Goal: Information Seeking & Learning: Learn about a topic

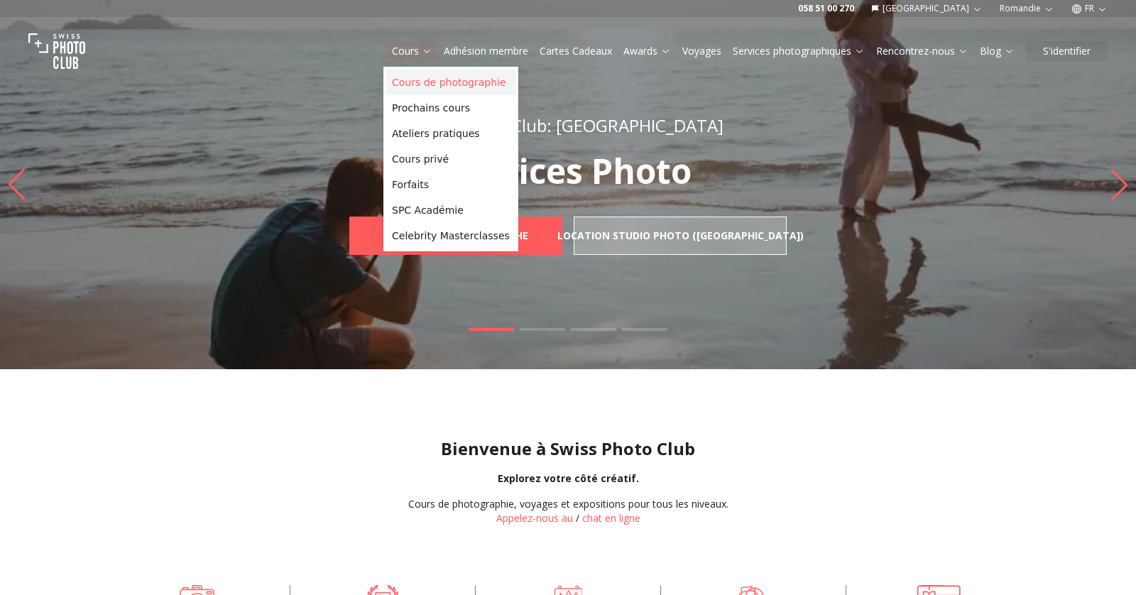
click at [418, 73] on link "Cours de photographie" at bounding box center [450, 83] width 129 height 26
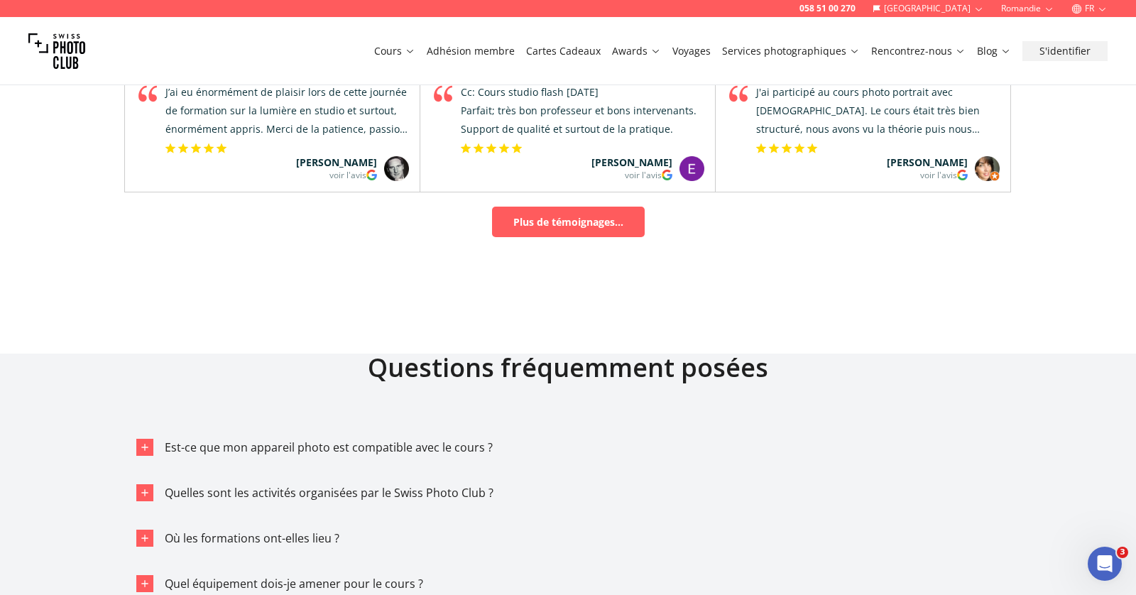
scroll to position [8656, 0]
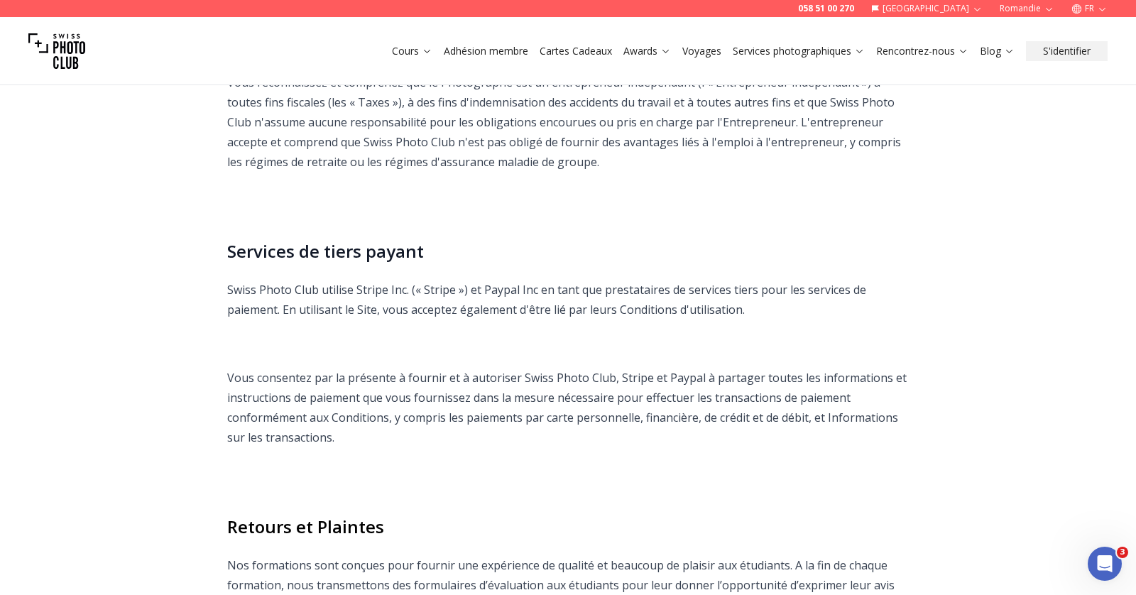
scroll to position [10537, 0]
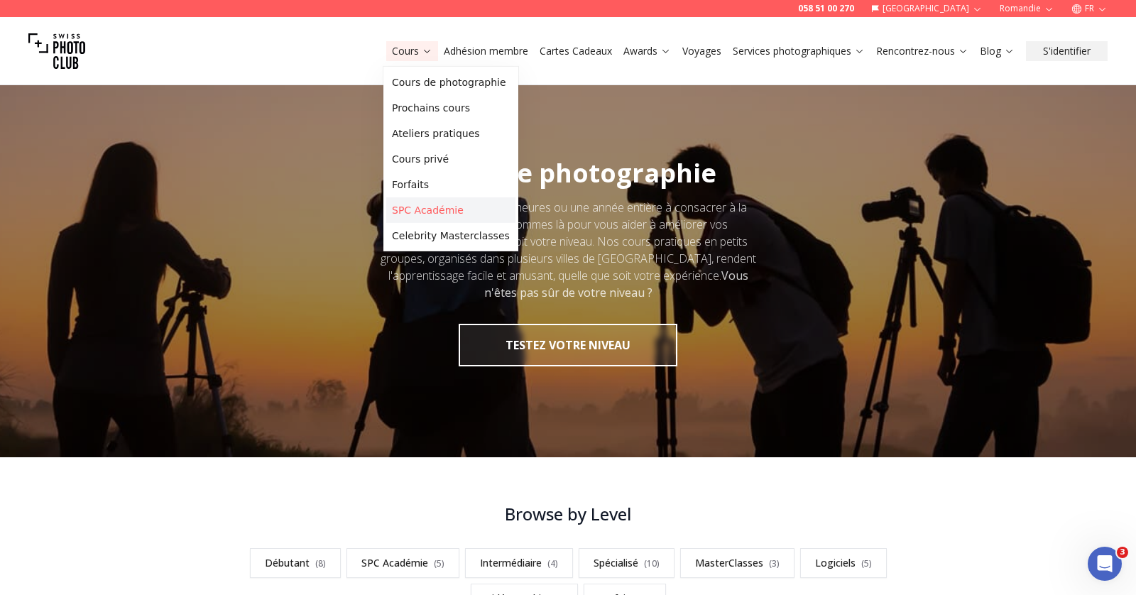
click at [425, 216] on link "SPC Académie" at bounding box center [450, 210] width 129 height 26
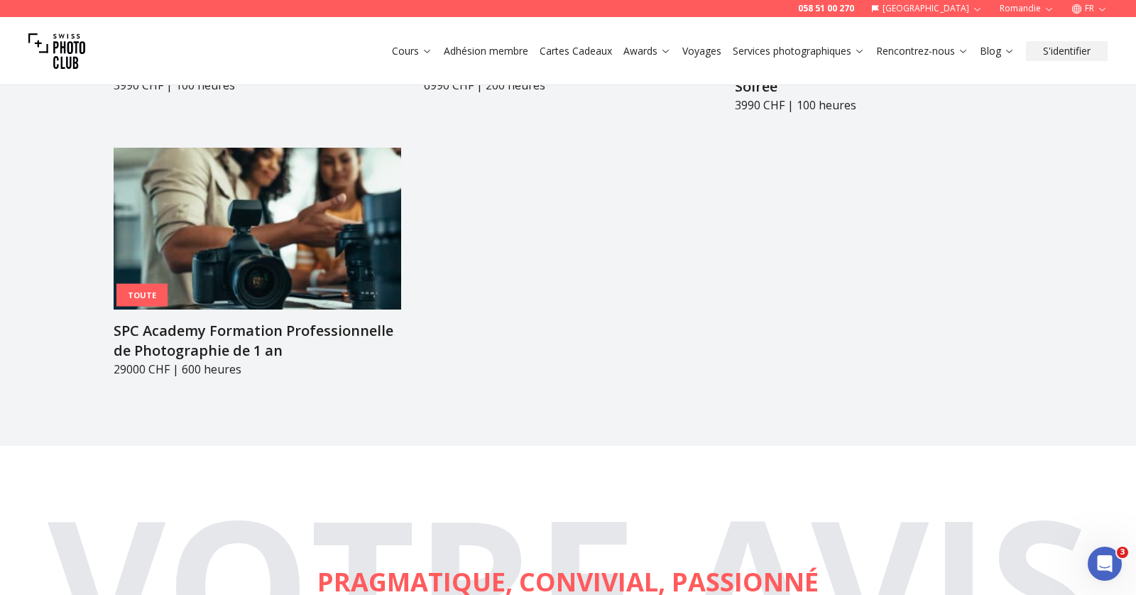
scroll to position [2026, 0]
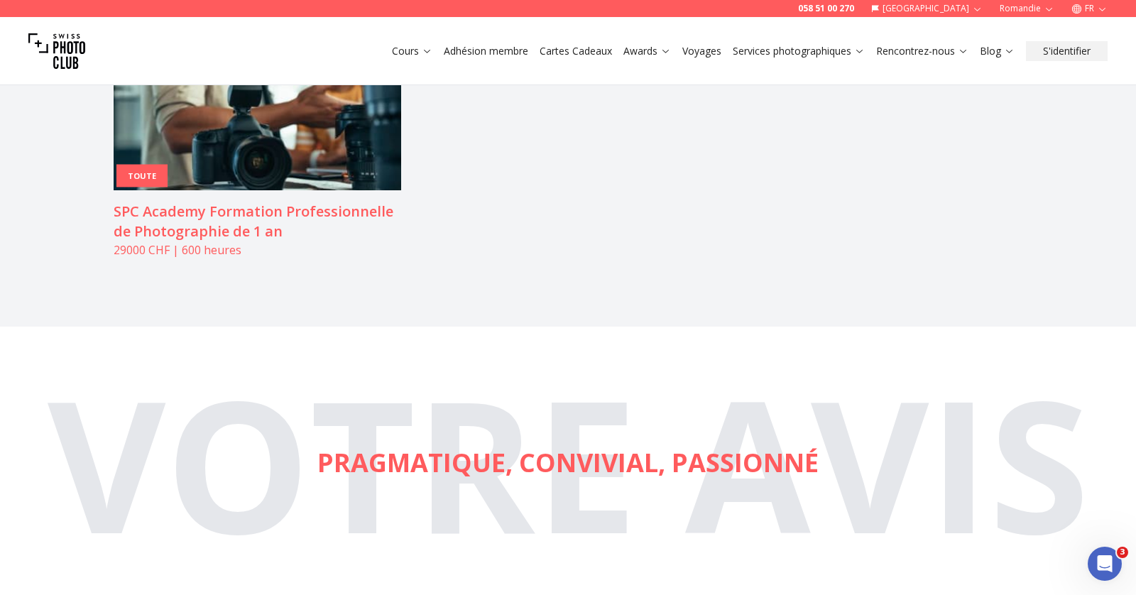
click at [317, 137] on img at bounding box center [258, 109] width 288 height 162
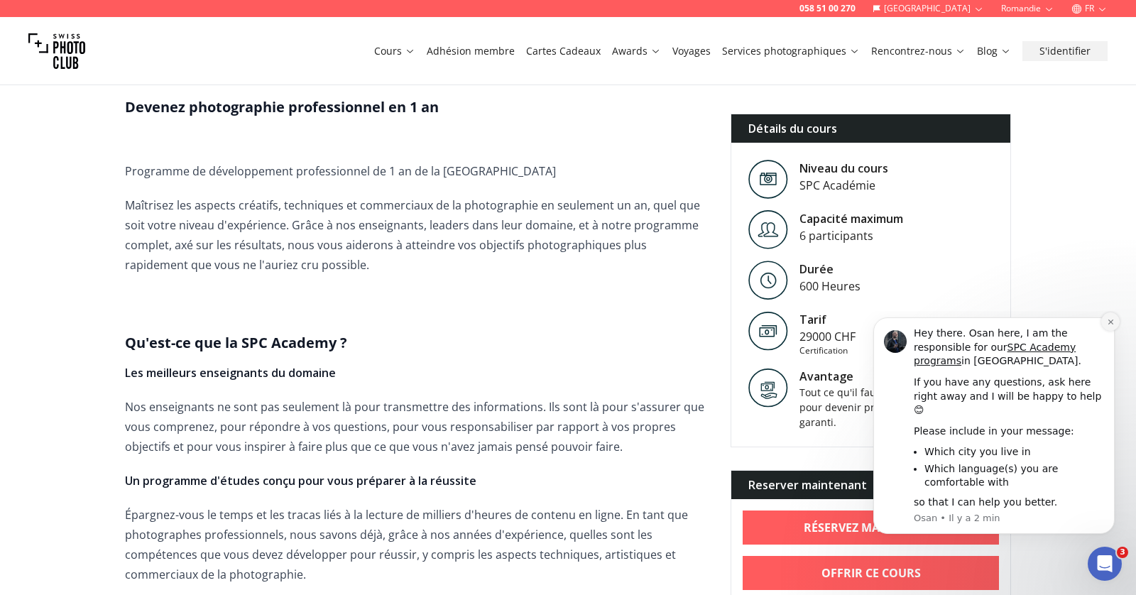
click at [1112, 326] on icon "Dismiss notification" at bounding box center [1111, 322] width 8 height 8
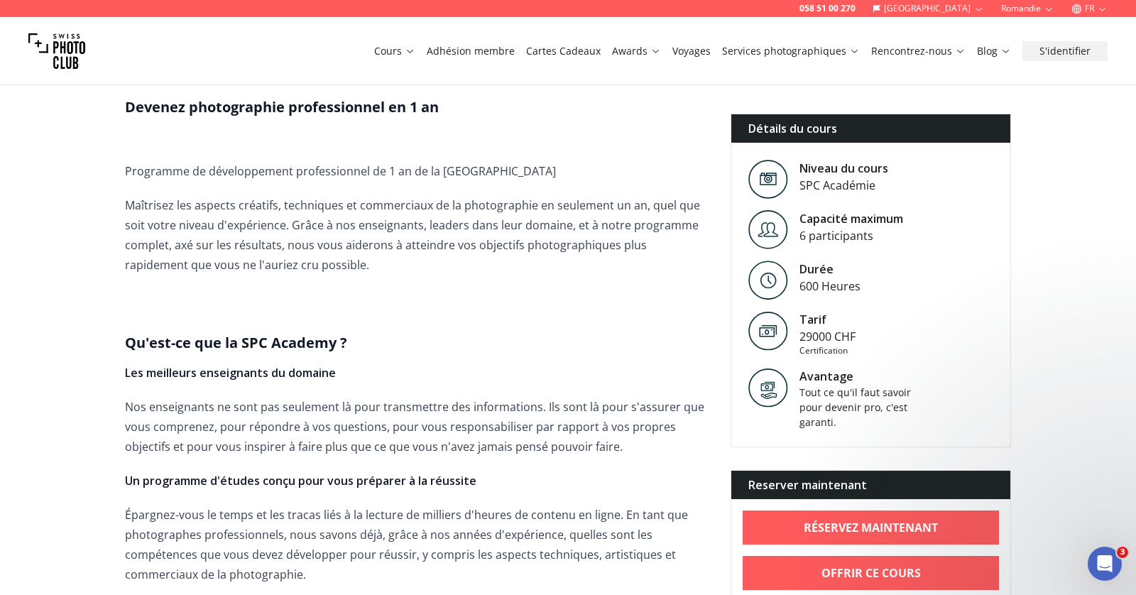
click at [566, 58] on button "Cartes Cadeaux" at bounding box center [564, 51] width 86 height 20
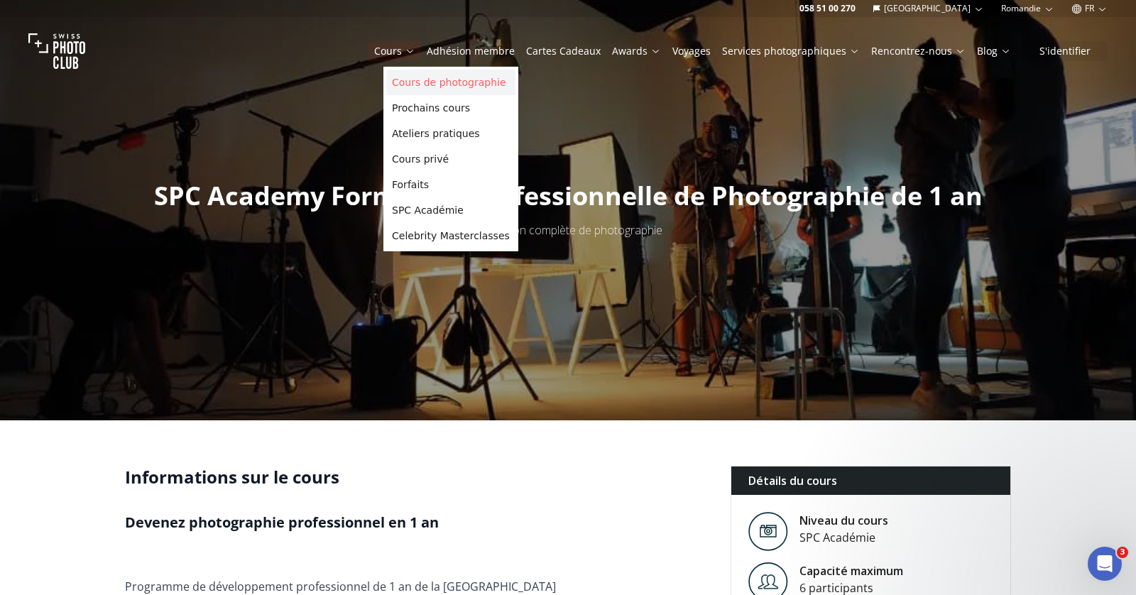
click at [414, 80] on link "Cours de photographie" at bounding box center [450, 83] width 129 height 26
